Goal: Information Seeking & Learning: Understand process/instructions

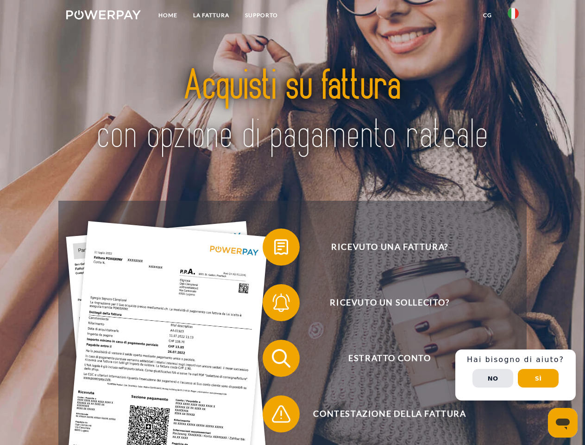
click at [103, 16] on img at bounding box center [103, 14] width 75 height 9
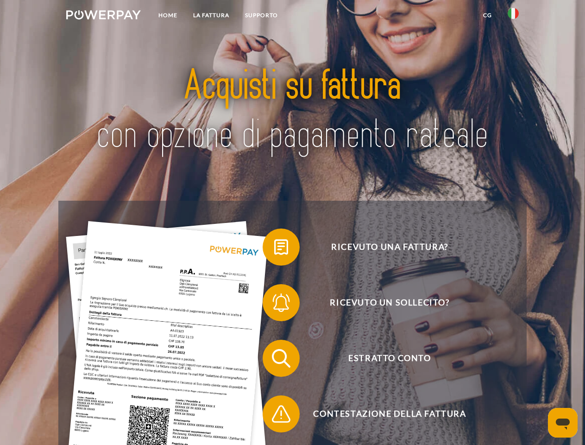
click at [513, 16] on img at bounding box center [513, 13] width 11 height 11
click at [487, 15] on link "CG" at bounding box center [487, 15] width 25 height 17
click at [274, 249] on span at bounding box center [267, 247] width 46 height 46
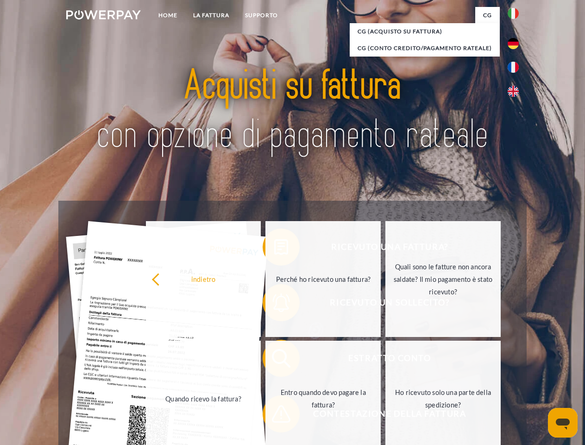
click at [274, 304] on div "Ricevuto una fattura? Ricevuto un sollecito? Estratto conto indietro" at bounding box center [292, 386] width 468 height 370
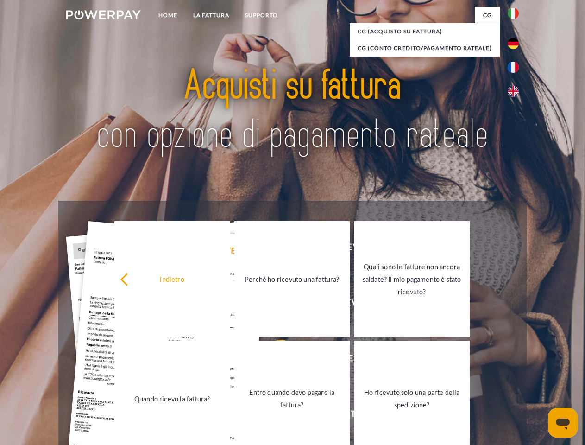
click at [274, 360] on link "Entro quando devo pagare la fattura?" at bounding box center [291, 398] width 115 height 116
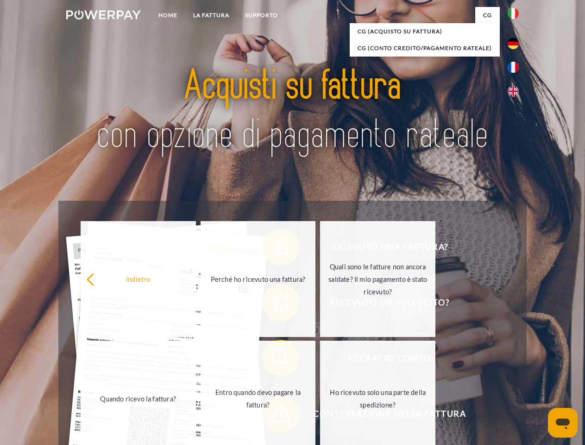
click at [274, 415] on span at bounding box center [267, 413] width 46 height 46
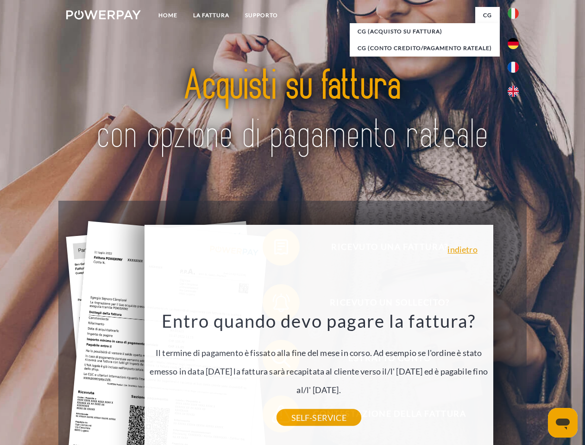
click at [515, 375] on div "Ricevuto una fattura? Ricevuto un sollecito? Estratto conto indietro" at bounding box center [292, 386] width 468 height 370
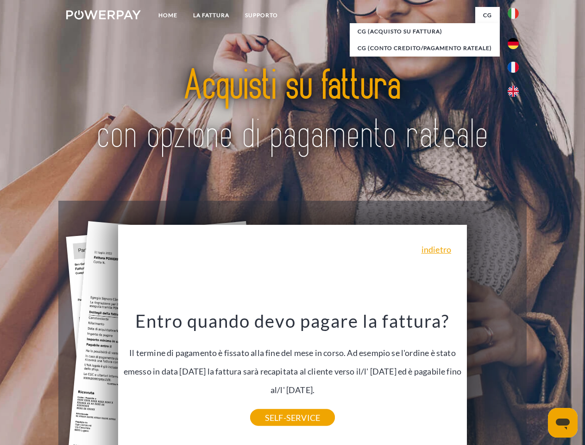
click at [493, 376] on span "Estratto conto" at bounding box center [389, 357] width 227 height 37
click at [538, 378] on header "Home LA FATTURA [GEOGRAPHIC_DATA]" at bounding box center [292, 319] width 585 height 639
